Goal: Task Accomplishment & Management: Complete application form

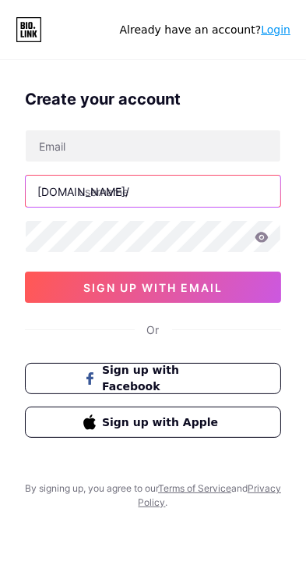
click at [102, 195] on input "text" at bounding box center [153, 190] width 255 height 31
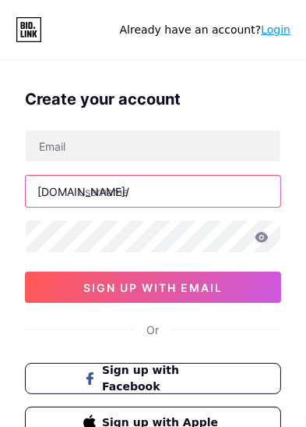
click at [138, 194] on input "text" at bounding box center [153, 190] width 255 height 31
paste input "https//[DOMAIN_NAME]/om_"
type input "h"
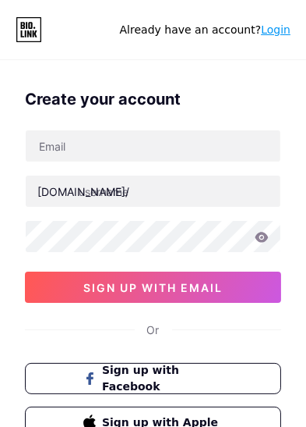
click at [289, 31] on link "Login" at bounding box center [276, 29] width 30 height 12
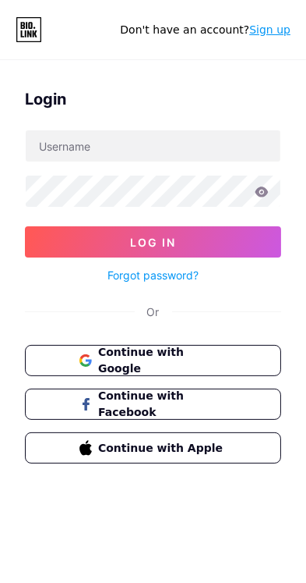
click at [274, 24] on link "Sign up" at bounding box center [270, 29] width 41 height 12
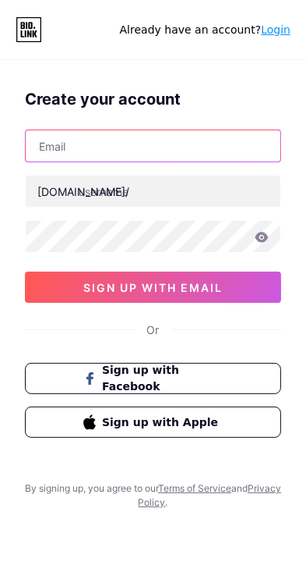
click at [81, 149] on input "text" at bounding box center [153, 145] width 255 height 31
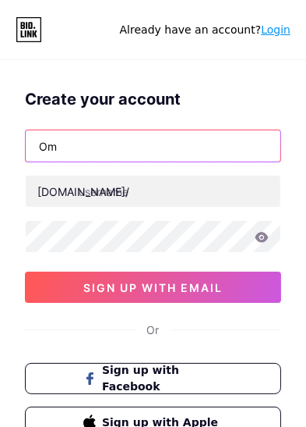
type input "O"
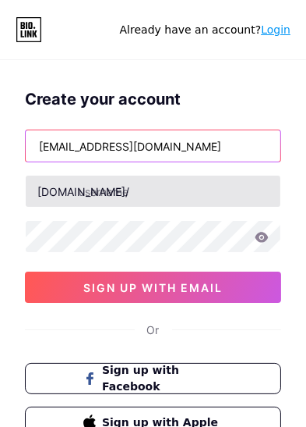
type input "[EMAIL_ADDRESS][DOMAIN_NAME]"
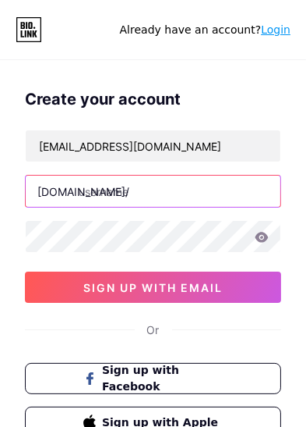
click at [118, 191] on input "text" at bounding box center [153, 190] width 255 height 31
paste input "https//[DOMAIN_NAME]/om_"
click at [102, 187] on input "https//[DOMAIN_NAME]/om_" at bounding box center [153, 190] width 255 height 31
click at [110, 193] on input "https//[DOMAIN_NAME]/om_" at bounding box center [153, 190] width 255 height 31
click at [117, 189] on input "https//[DOMAIN_NAME]/om_" at bounding box center [153, 190] width 255 height 31
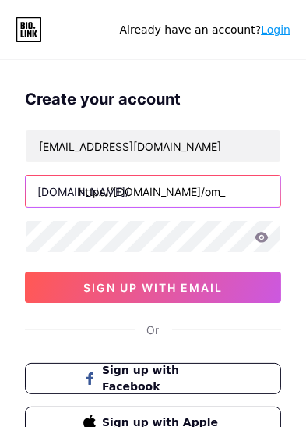
click at [110, 193] on input "https//[DOMAIN_NAME]/om_" at bounding box center [153, 190] width 255 height 31
click at [109, 191] on input "https//[DOMAIN_NAME]/om_" at bounding box center [153, 190] width 255 height 31
click at [118, 190] on input "https//[DOMAIN_NAME]/om_" at bounding box center [153, 190] width 255 height 31
click at [108, 191] on input "https//[DOMAIN_NAME]/om_" at bounding box center [153, 190] width 255 height 31
click at [114, 192] on input "https//[DOMAIN_NAME]/om_" at bounding box center [153, 190] width 255 height 31
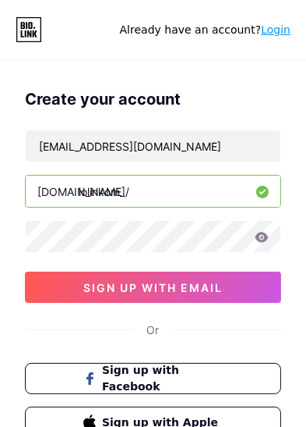
click at [97, 189] on input "iolinkom_" at bounding box center [153, 190] width 255 height 31
click at [104, 194] on input "iolinkom_" at bounding box center [153, 190] width 255 height 31
type input "om_"
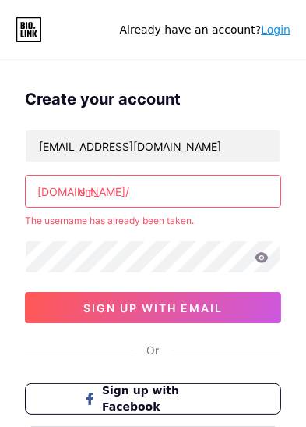
click at [278, 32] on link "Login" at bounding box center [276, 29] width 30 height 12
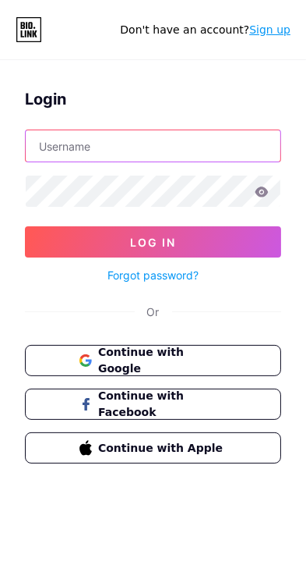
click at [101, 148] on input "text" at bounding box center [153, 145] width 255 height 31
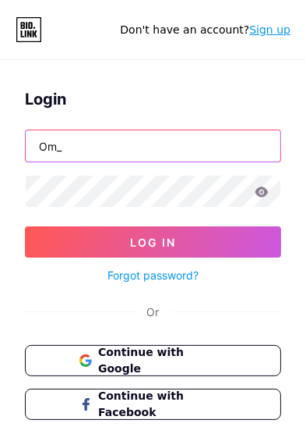
type input "Om_"
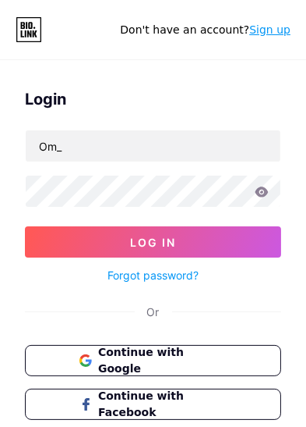
click at [260, 188] on icon at bounding box center [262, 191] width 13 height 10
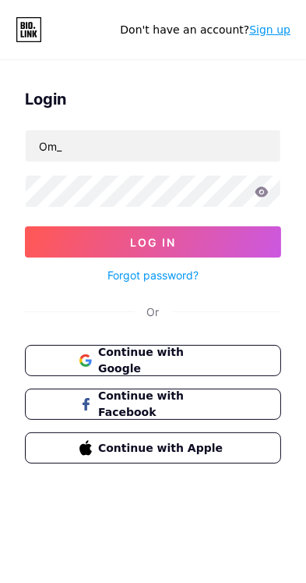
click at [264, 194] on icon at bounding box center [262, 191] width 13 height 10
click at [261, 196] on icon at bounding box center [262, 191] width 13 height 10
click at [267, 195] on icon at bounding box center [262, 191] width 14 height 11
click at [267, 193] on icon at bounding box center [262, 191] width 13 height 10
click at [264, 191] on icon at bounding box center [262, 191] width 14 height 11
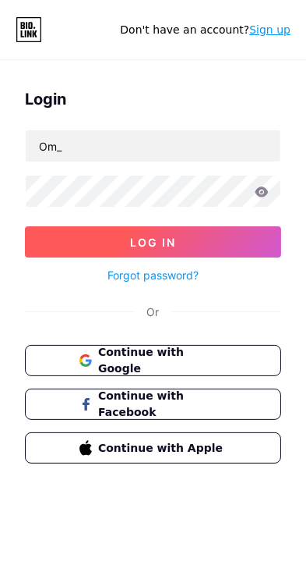
click at [228, 243] on button "Log In" at bounding box center [153, 241] width 257 height 31
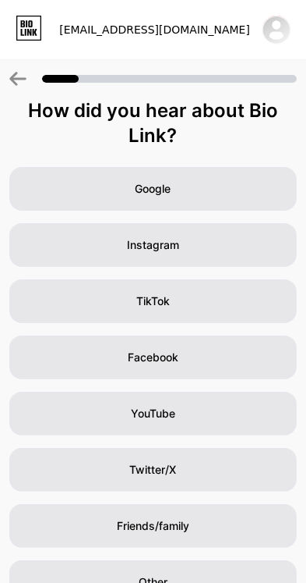
scroll to position [5, 0]
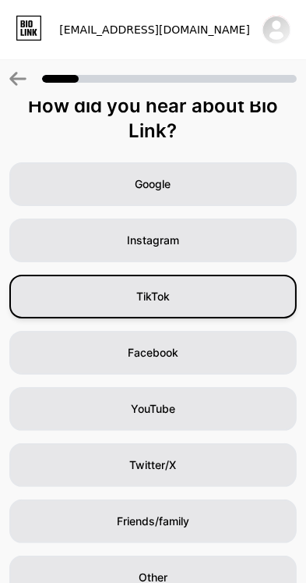
click at [252, 296] on div "TikTok" at bounding box center [153, 297] width 288 height 44
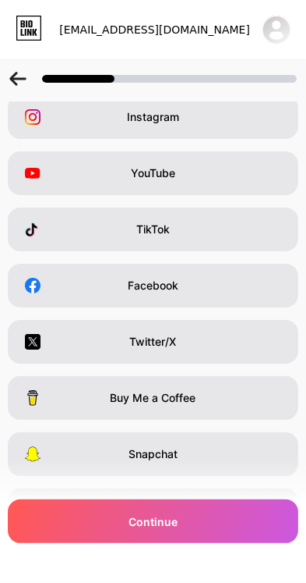
scroll to position [0, 0]
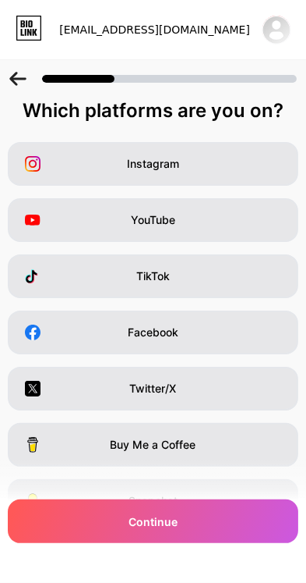
click at [19, 75] on icon at bounding box center [17, 79] width 17 height 14
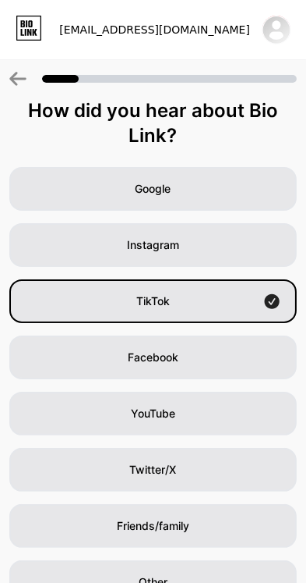
scroll to position [5, 0]
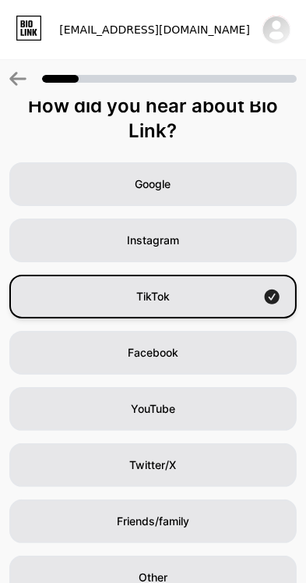
click at [54, 298] on div "TikTok" at bounding box center [153, 297] width 288 height 44
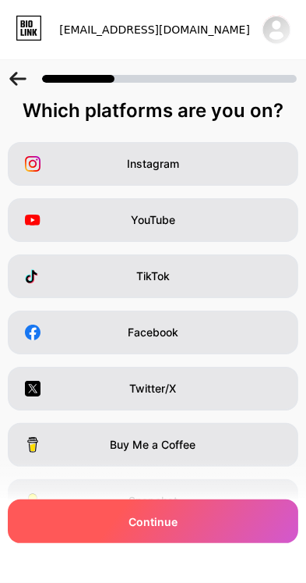
click at [190, 543] on div "Continue" at bounding box center [153, 521] width 291 height 44
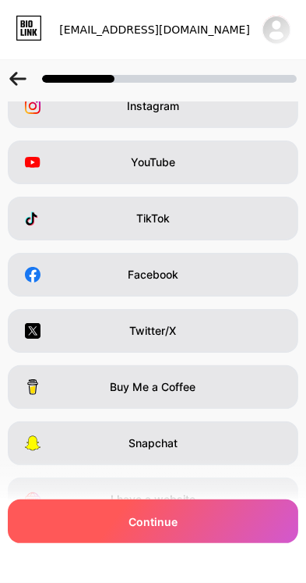
click at [193, 543] on div "Continue" at bounding box center [153, 521] width 291 height 44
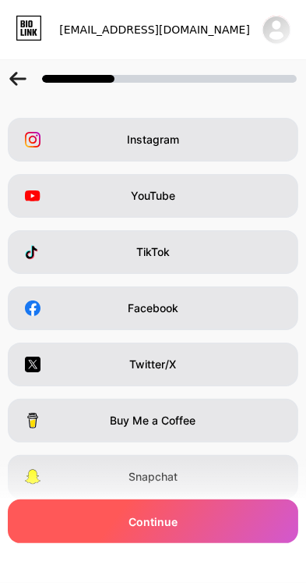
scroll to position [0, 0]
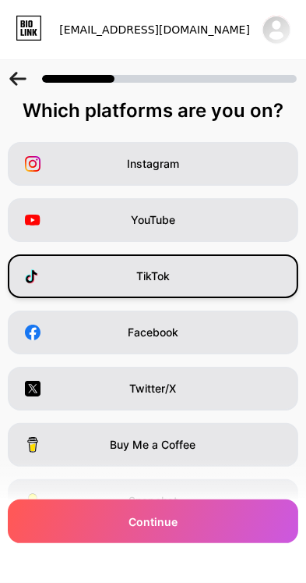
click at [75, 289] on div "TikTok" at bounding box center [153, 276] width 291 height 44
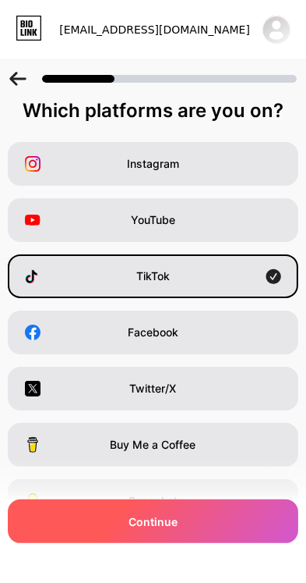
click at [185, 526] on div "Continue" at bounding box center [153, 521] width 291 height 44
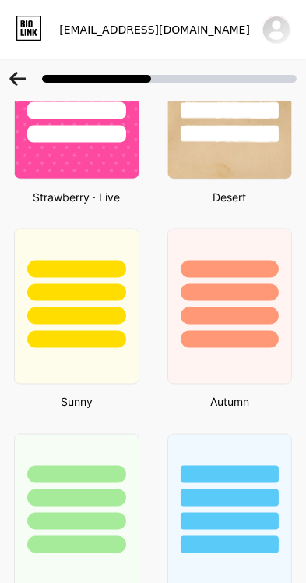
scroll to position [1364, 0]
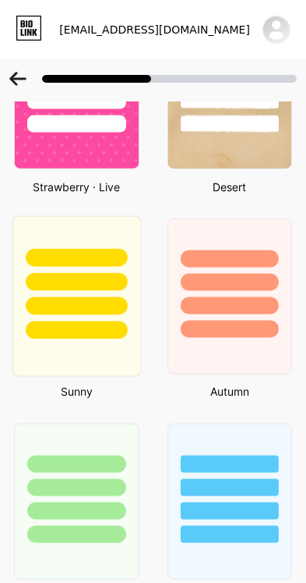
click at [63, 308] on div at bounding box center [76, 306] width 101 height 18
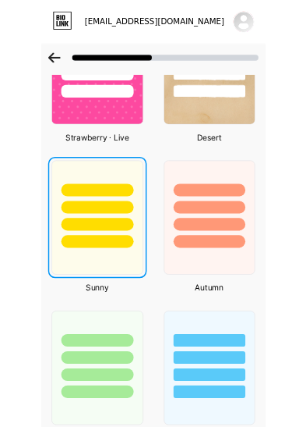
scroll to position [0, 0]
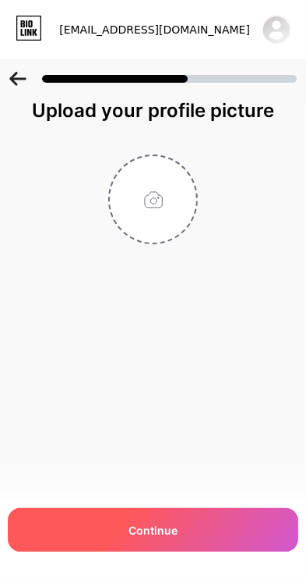
click at [225, 551] on div "Continue" at bounding box center [153, 530] width 291 height 44
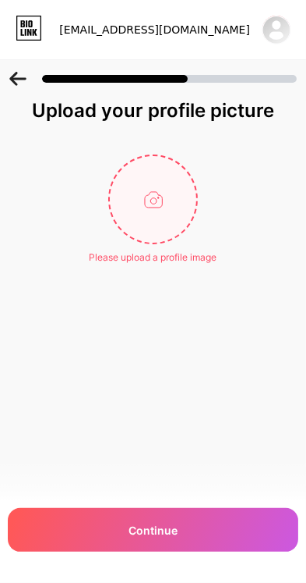
click at [172, 201] on input "file" at bounding box center [153, 199] width 87 height 87
type input "C:\fakepath\IMG_20250821_222932.jpg"
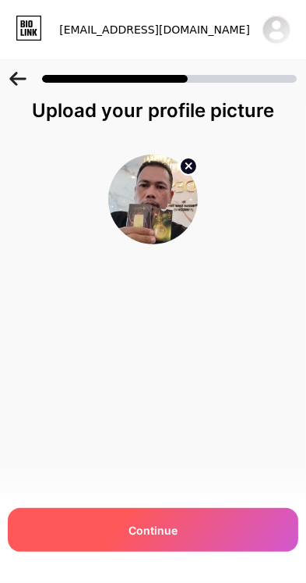
click at [193, 551] on div "Continue" at bounding box center [153, 530] width 291 height 44
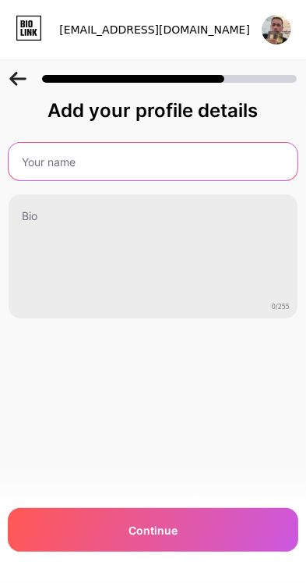
click at [49, 158] on input "text" at bounding box center [153, 161] width 289 height 37
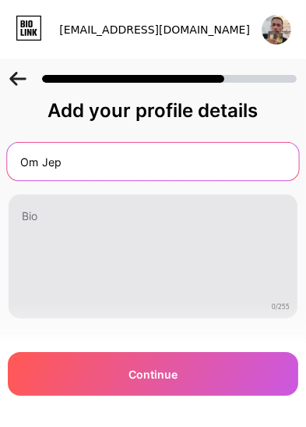
type input "Om Jep"
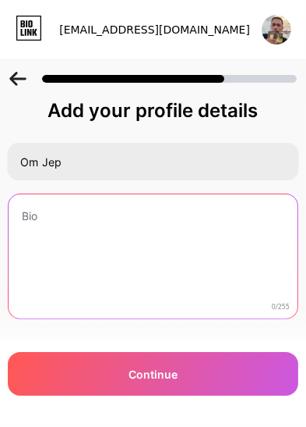
click at [47, 235] on textarea at bounding box center [153, 257] width 289 height 126
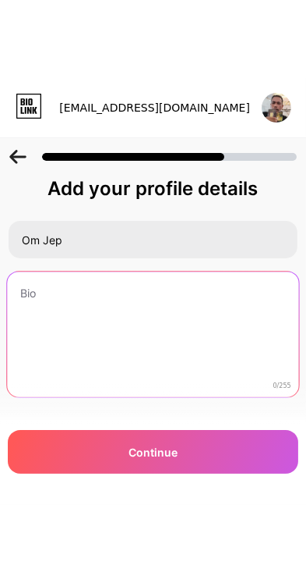
scroll to position [1, 0]
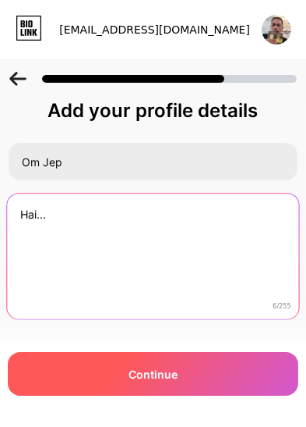
type textarea "Hai..."
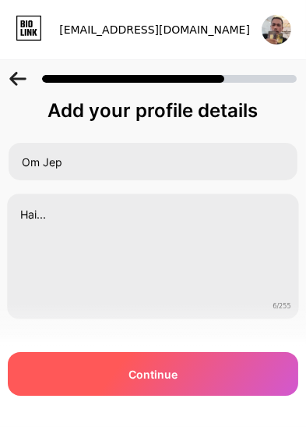
click at [262, 395] on div "Continue" at bounding box center [153, 374] width 291 height 44
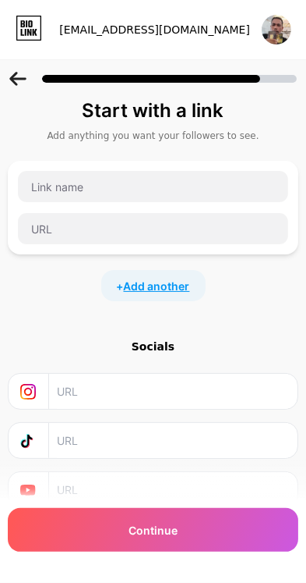
click at [129, 284] on span "Add another" at bounding box center [157, 286] width 66 height 16
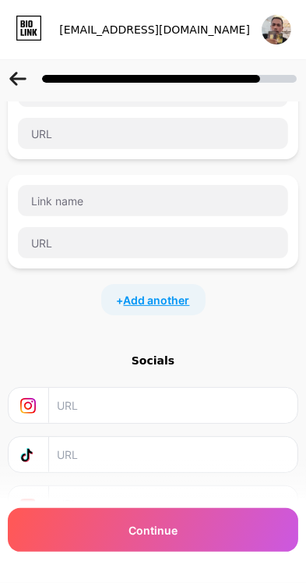
scroll to position [95, 0]
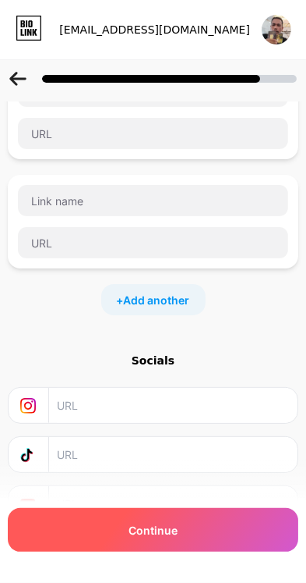
click at [194, 551] on div "Continue" at bounding box center [153, 530] width 291 height 44
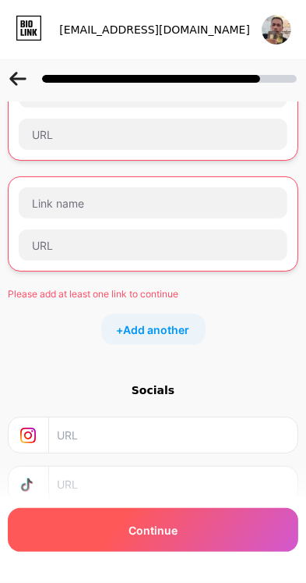
click at [203, 551] on div "Continue" at bounding box center [153, 530] width 291 height 44
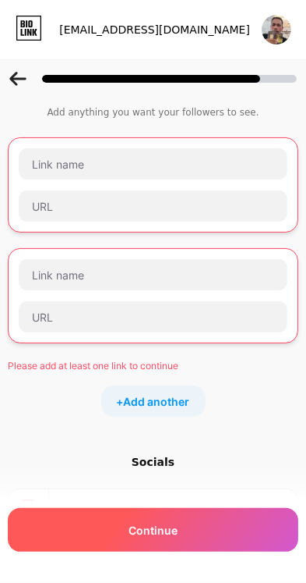
scroll to position [18, 0]
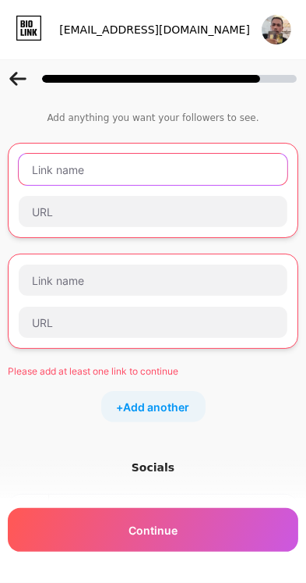
click at [48, 170] on input "text" at bounding box center [153, 169] width 269 height 31
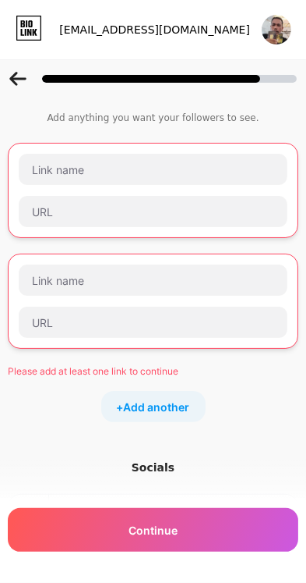
click at [278, 26] on img at bounding box center [277, 30] width 30 height 30
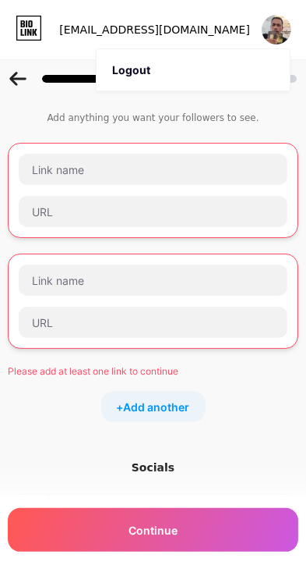
click at [59, 26] on div "[EMAIL_ADDRESS][DOMAIN_NAME] Logout" at bounding box center [153, 30] width 306 height 28
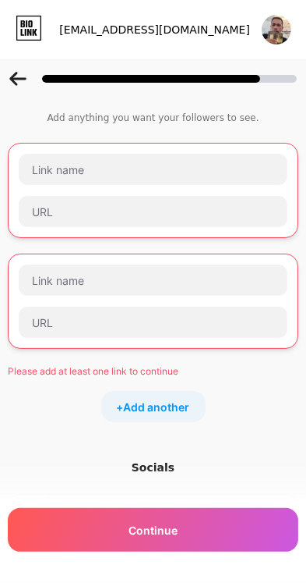
click at [26, 29] on icon at bounding box center [26, 32] width 2 height 7
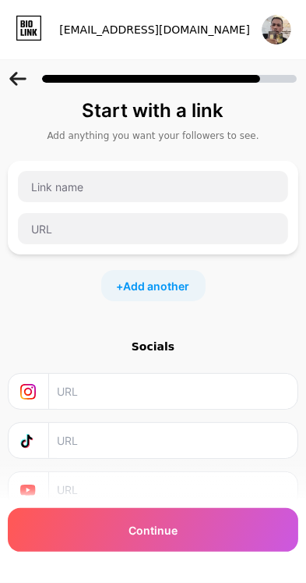
click at [210, 440] on input "text" at bounding box center [173, 440] width 232 height 35
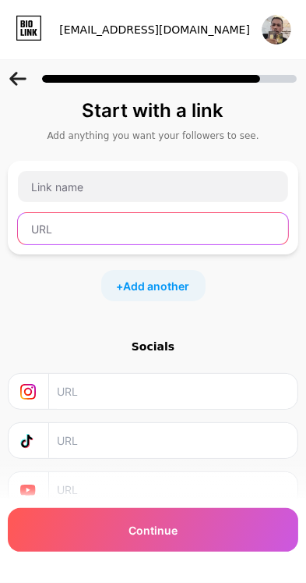
paste input "[DOMAIN_NAME][URL]"
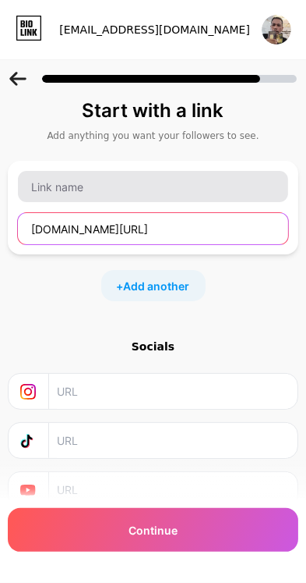
type input "[DOMAIN_NAME][URL]"
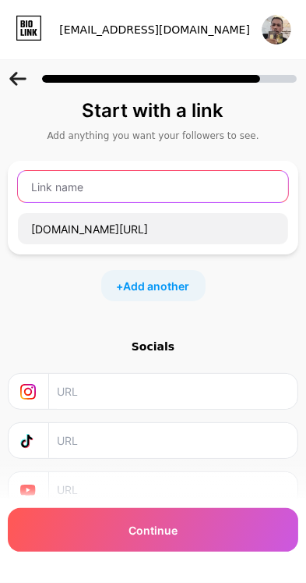
click at [204, 188] on input "text" at bounding box center [153, 186] width 271 height 31
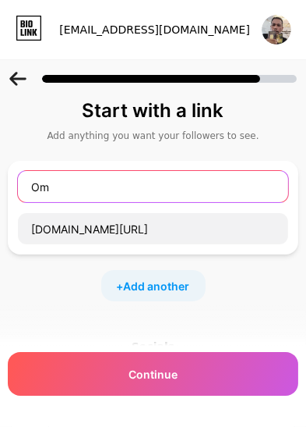
type input "O"
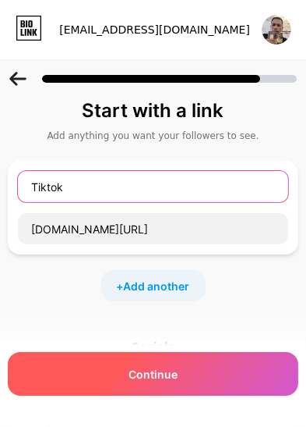
type input "Tiktok"
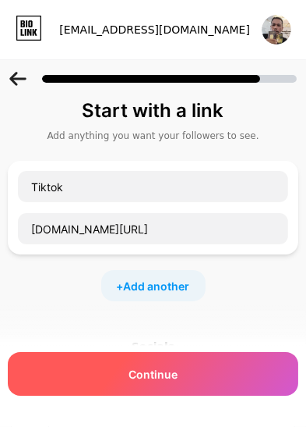
click at [257, 395] on div "Continue" at bounding box center [153, 374] width 291 height 44
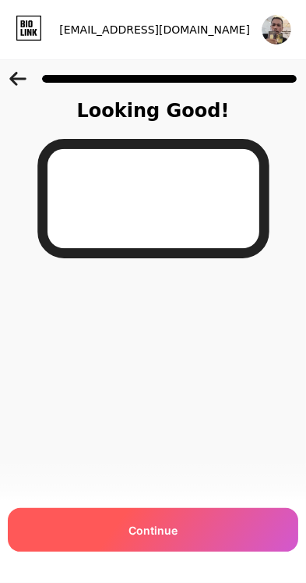
click at [206, 551] on div "Continue" at bounding box center [153, 530] width 291 height 44
